Goal: Use online tool/utility

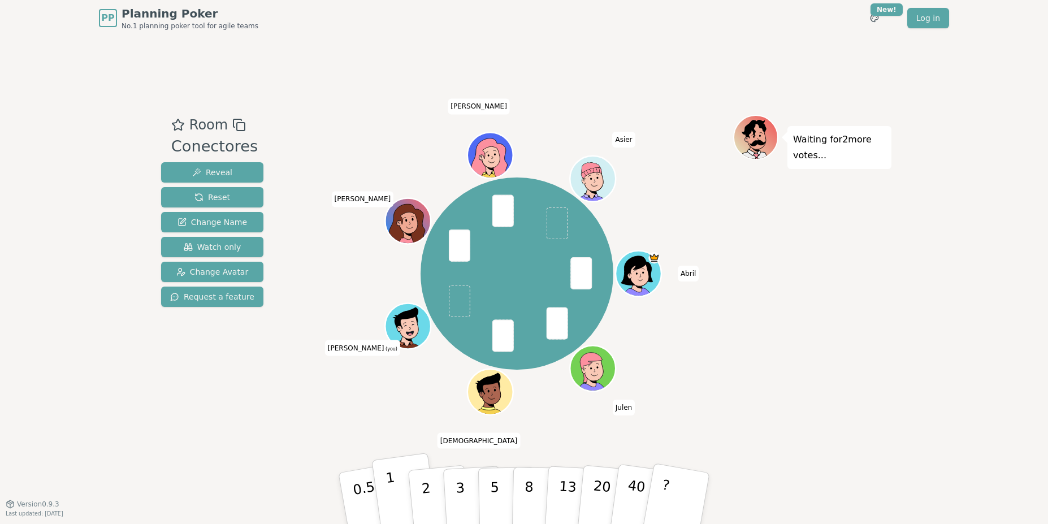
click at [402, 481] on button "1" at bounding box center [404, 499] width 67 height 92
click at [425, 482] on p "2" at bounding box center [427, 500] width 15 height 62
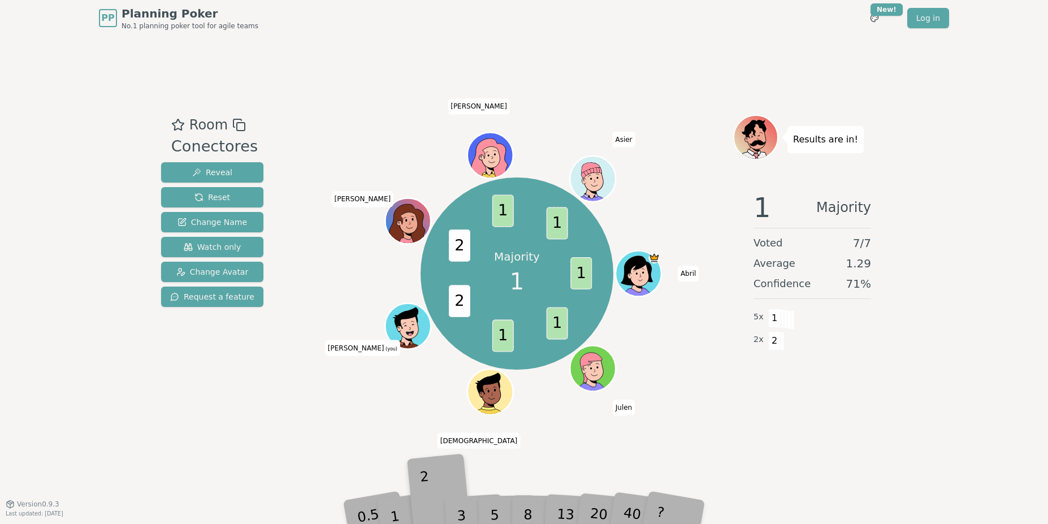
click at [430, 484] on div "2" at bounding box center [439, 498] width 37 height 42
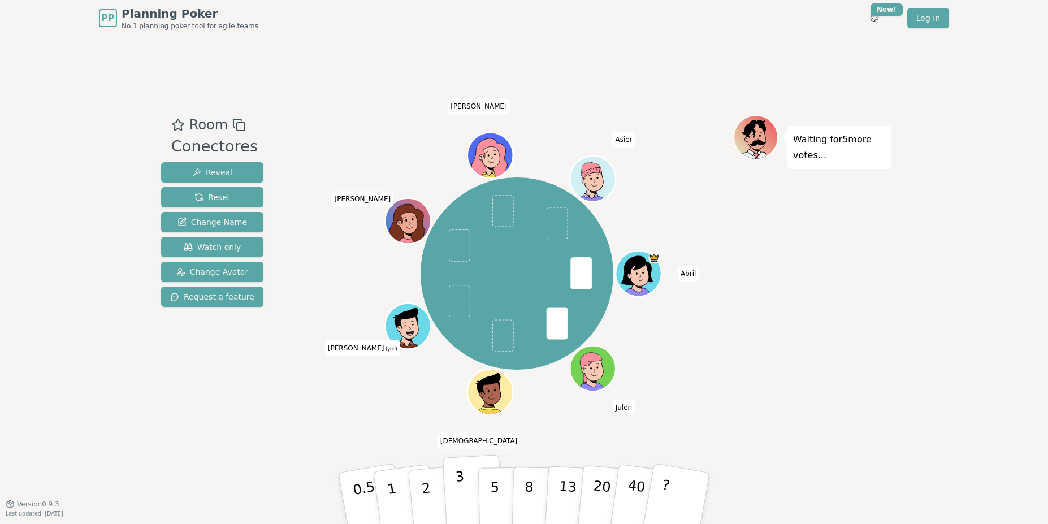
click at [461, 492] on p "3" at bounding box center [461, 500] width 12 height 62
click at [464, 485] on button "3" at bounding box center [474, 499] width 62 height 88
click at [498, 489] on p "5" at bounding box center [495, 498] width 10 height 61
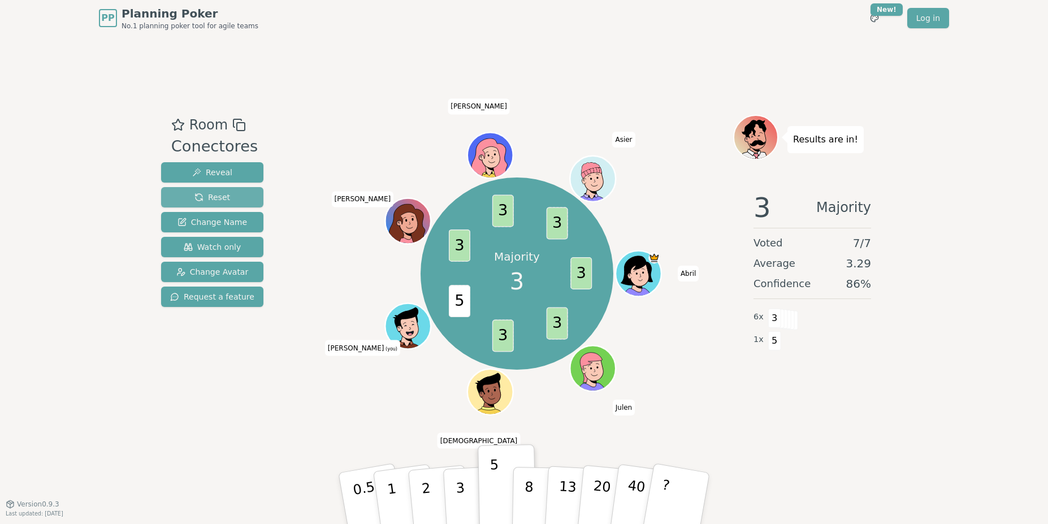
click at [218, 196] on span "Reset" at bounding box center [213, 197] width 36 height 11
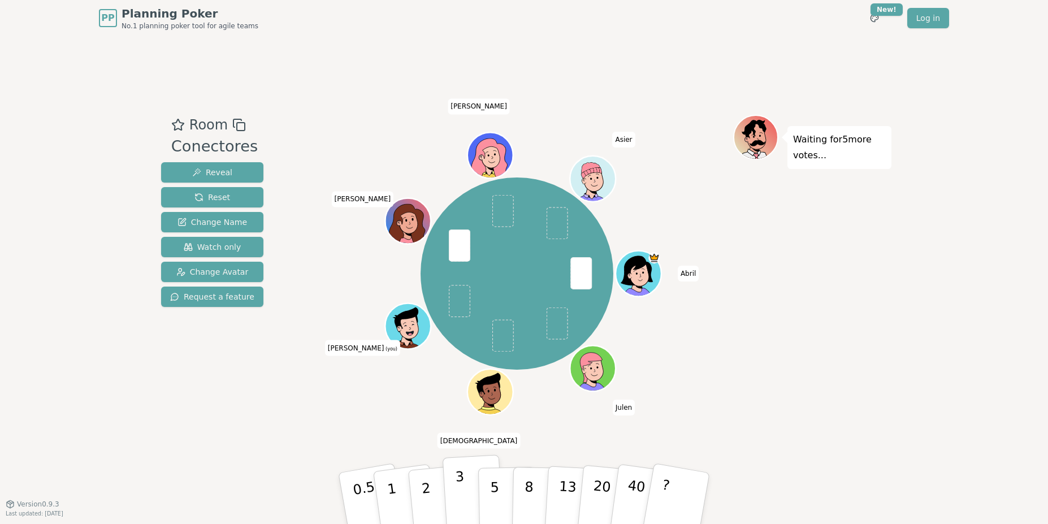
click at [460, 489] on p "3" at bounding box center [461, 500] width 12 height 62
click at [459, 482] on p "3" at bounding box center [461, 500] width 12 height 62
